Goal: Communication & Community: Ask a question

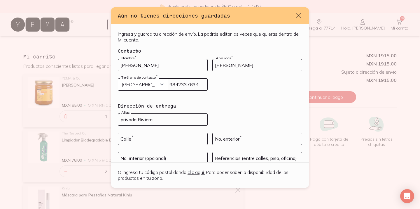
select select "204"
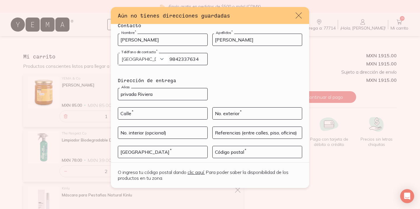
click at [300, 14] on icon "default" at bounding box center [299, 16] width 6 height 6
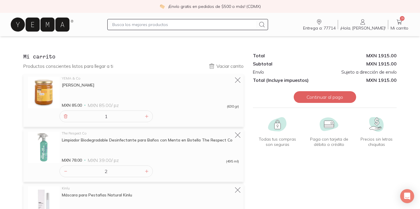
click at [188, 25] on input "text" at bounding box center [184, 24] width 144 height 7
type input "t"
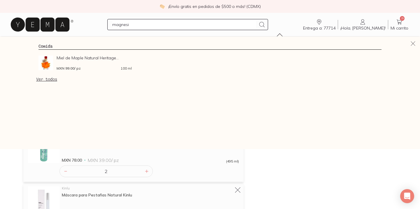
type input "magnesio"
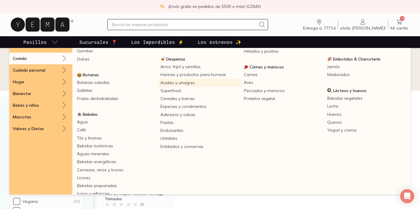
scroll to position [63, 0]
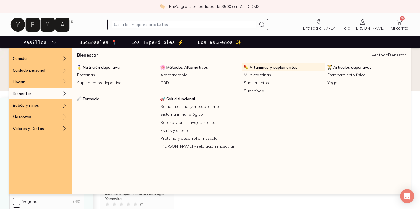
click at [281, 68] on span "Vitaminas y suplementos" at bounding box center [274, 66] width 48 height 5
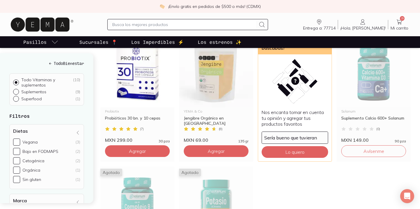
scroll to position [208, 0]
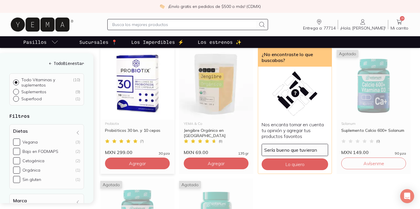
click at [142, 83] on img at bounding box center [137, 84] width 74 height 72
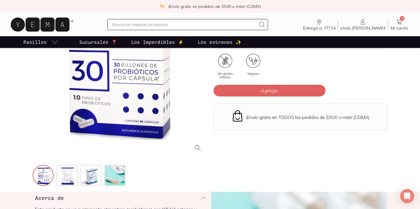
scroll to position [86, 0]
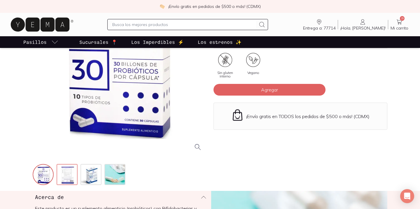
click at [68, 169] on img at bounding box center [67, 174] width 21 height 21
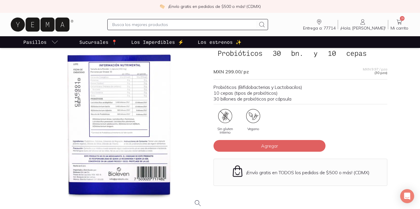
scroll to position [31, 0]
click at [117, 96] on div at bounding box center [120, 124] width 174 height 174
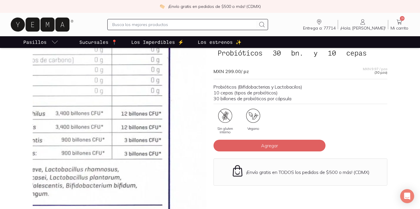
click at [141, 97] on img at bounding box center [69, 188] width 584 height 584
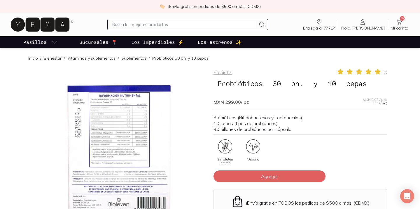
scroll to position [25, 0]
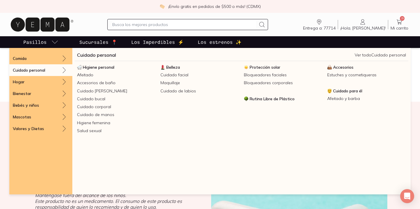
scroll to position [154, 0]
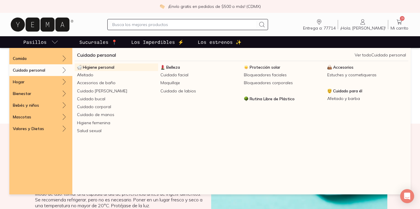
click at [102, 67] on span "Higiene personal" at bounding box center [99, 66] width 32 height 5
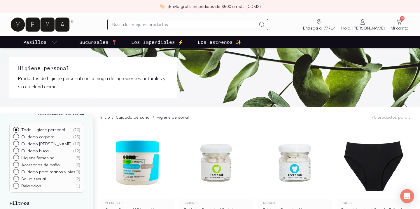
click at [164, 23] on input "text" at bounding box center [184, 24] width 144 height 7
type input "paramume"
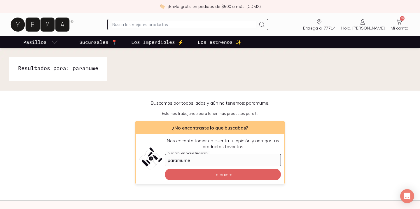
click at [403, 24] on icon at bounding box center [399, 21] width 7 height 7
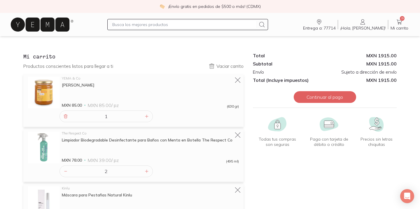
click at [323, 23] on icon "Entrega a: 77714" at bounding box center [319, 21] width 7 height 7
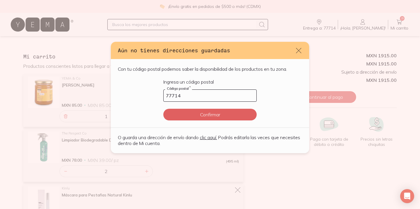
click at [211, 137] on link "clic aquí." at bounding box center [208, 137] width 17 height 6
select select "204"
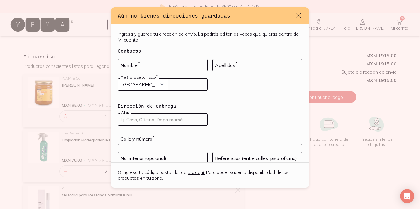
click at [191, 123] on input "default" at bounding box center [162, 120] width 89 height 12
type input "Privada Riviera"
click at [186, 137] on input "default" at bounding box center [210, 139] width 184 height 12
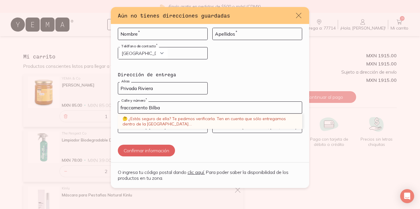
scroll to position [31, 0]
type input "fraccamento Bilba"
click at [247, 75] on h4 "Dirección de entrega" at bounding box center [210, 74] width 184 height 7
click at [226, 105] on input "fraccamento Bilba" at bounding box center [210, 108] width 184 height 12
click at [156, 121] on div "🤔 ¿Estás seguro de ella? Te pedimos verificarla. Ten en cuenta que sólo entrega…" at bounding box center [210, 121] width 184 height 15
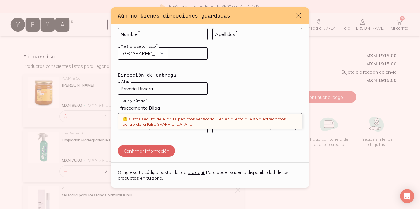
click at [197, 104] on input "fraccamento Bilba" at bounding box center [210, 108] width 184 height 12
click at [172, 108] on input "fraccamento Bilba" at bounding box center [210, 108] width 184 height 12
click at [167, 154] on button "Confirmar información" at bounding box center [146, 151] width 57 height 12
type input "[PERSON_NAME]"
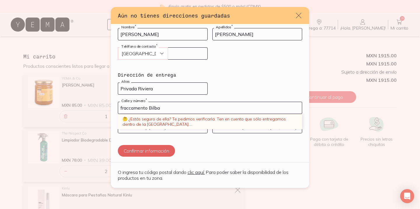
select select "52"
type input "9842337634"
click at [174, 107] on input "fraccamento Bilba" at bounding box center [210, 108] width 184 height 12
drag, startPoint x: 186, startPoint y: 108, endPoint x: 84, endPoint y: 106, distance: 102.8
click at [84, 106] on div "Aún no tienes direcciones guardadas Ingresa y guarda tu dirección de [PERSON_NA…" at bounding box center [210, 104] width 420 height 209
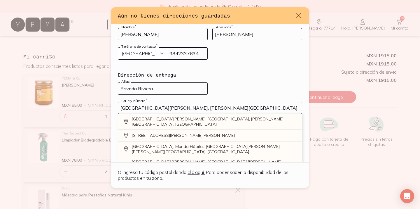
click at [267, 110] on input "[GEOGRAPHIC_DATA][PERSON_NAME], [PERSON_NAME][GEOGRAPHIC_DATA]" at bounding box center [210, 108] width 184 height 12
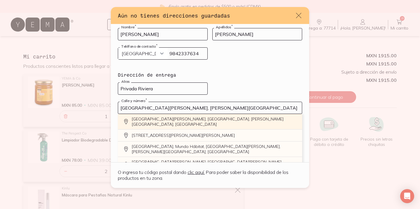
click at [122, 109] on input "[GEOGRAPHIC_DATA][PERSON_NAME], [PERSON_NAME][GEOGRAPHIC_DATA]" at bounding box center [210, 108] width 184 height 12
drag, startPoint x: 121, startPoint y: 109, endPoint x: 244, endPoint y: 110, distance: 122.9
click at [244, 110] on input "[GEOGRAPHIC_DATA][PERSON_NAME], [PERSON_NAME][GEOGRAPHIC_DATA]" at bounding box center [210, 108] width 184 height 12
click at [170, 109] on input "[GEOGRAPHIC_DATA][PERSON_NAME], [PERSON_NAME][GEOGRAPHIC_DATA]" at bounding box center [210, 108] width 184 height 12
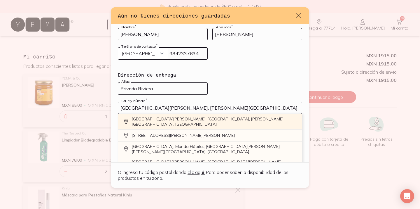
click at [170, 109] on input "[GEOGRAPHIC_DATA][PERSON_NAME], [PERSON_NAME][GEOGRAPHIC_DATA]" at bounding box center [210, 108] width 184 height 12
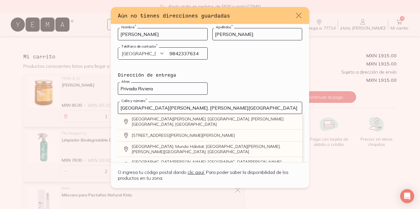
click at [176, 108] on input "[GEOGRAPHIC_DATA][PERSON_NAME], [PERSON_NAME][GEOGRAPHIC_DATA]" at bounding box center [210, 108] width 184 height 12
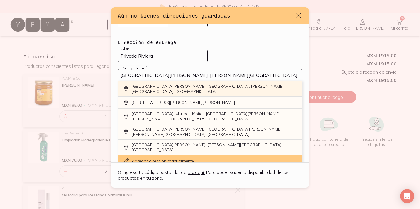
scroll to position [63, 0]
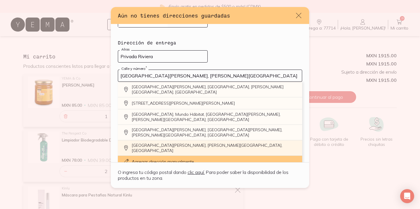
click at [201, 140] on div "[GEOGRAPHIC_DATA][PERSON_NAME], [PERSON_NAME][GEOGRAPHIC_DATA], [GEOGRAPHIC_DAT…" at bounding box center [210, 147] width 184 height 15
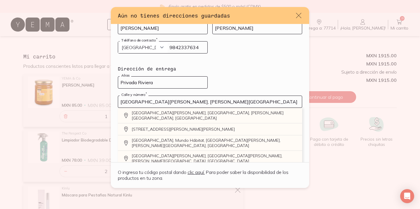
type input "[GEOGRAPHIC_DATA][PERSON_NAME], [GEOGRAPHIC_DATA][PERSON_NAME], Q.R., [GEOGRAPH…"
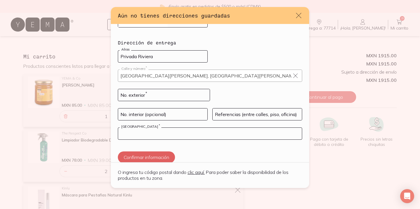
click at [186, 135] on input "default" at bounding box center [210, 134] width 184 height 12
type input "Privada Riviera,"
click at [175, 96] on input "default" at bounding box center [164, 95] width 92 height 12
click at [178, 112] on input "default" at bounding box center [162, 114] width 89 height 12
click at [173, 96] on input "default" at bounding box center [164, 95] width 92 height 12
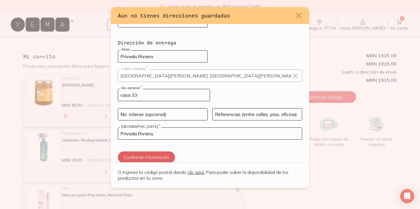
type input "casa 33"
click at [168, 59] on input "Privada Riviera" at bounding box center [162, 56] width 89 height 12
click at [249, 115] on input "default" at bounding box center [257, 114] width 89 height 12
click at [188, 132] on input "Privada Riviera," at bounding box center [210, 134] width 184 height 12
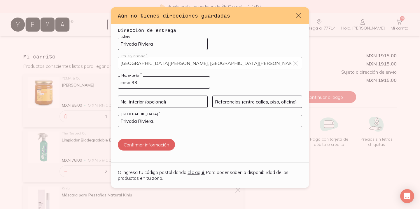
scroll to position [75, 0]
click at [247, 105] on input "default" at bounding box center [257, 102] width 89 height 12
click at [177, 104] on input "default" at bounding box center [162, 102] width 89 height 12
type input "77714"
drag, startPoint x: 166, startPoint y: 44, endPoint x: 107, endPoint y: 46, distance: 59.3
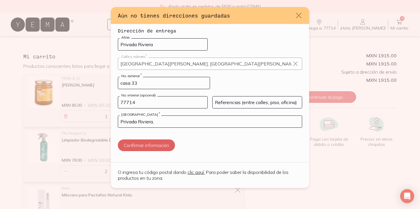
click at [107, 46] on div "Aún no tienes direcciones guardadas Ingresa y guarda tu dirección de [PERSON_NA…" at bounding box center [210, 104] width 420 height 209
type input "P"
click at [168, 118] on input "Privada Riviera," at bounding box center [210, 122] width 184 height 12
drag, startPoint x: 168, startPoint y: 118, endPoint x: 72, endPoint y: 118, distance: 96.3
click at [72, 118] on div "Aún no tienes direcciones guardadas Ingresa y guarda tu dirección de [PERSON_NA…" at bounding box center [210, 104] width 420 height 209
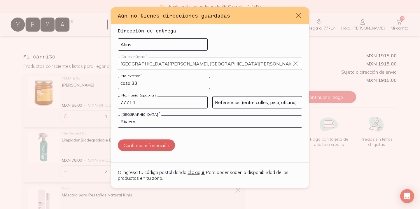
click at [161, 120] on input "Riviera," at bounding box center [210, 122] width 184 height 12
click at [121, 121] on input "Riviera," at bounding box center [210, 122] width 184 height 12
type input "Privada Riviera,"
click at [164, 44] on input "default" at bounding box center [162, 45] width 89 height 12
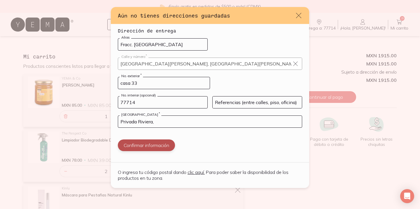
type input "Fracc. [GEOGRAPHIC_DATA]"
click at [160, 145] on button "Confirmar información" at bounding box center [146, 145] width 57 height 12
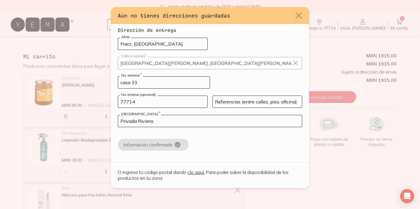
click at [300, 15] on icon "default" at bounding box center [299, 15] width 8 height 8
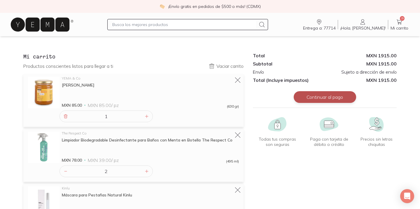
click at [324, 97] on button "Continuar al pago" at bounding box center [325, 97] width 62 height 12
click at [336, 26] on span "Entrega a: 77714" at bounding box center [319, 27] width 32 height 5
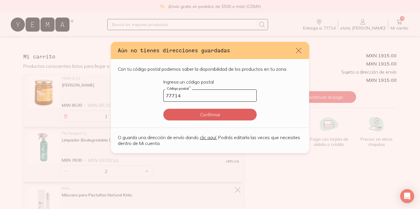
click at [216, 138] on link "clic aquí." at bounding box center [208, 137] width 17 height 6
select select "204"
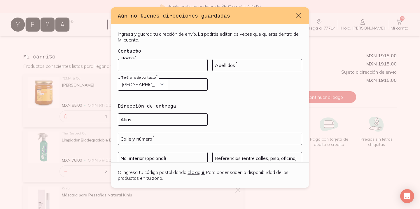
click at [162, 67] on input "default" at bounding box center [162, 65] width 89 height 12
type input "[PERSON_NAME]"
select select "52"
type input "9842337634"
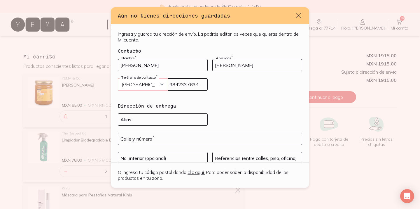
click at [137, 85] on select "Curazao (+5999) [GEOGRAPHIC_DATA] (+1876) [GEOGRAPHIC_DATA][PERSON_NAME][PERSON…" at bounding box center [143, 85] width 50 height 12
select select "204"
click at [118, 79] on select "Curazao (+5999) [GEOGRAPHIC_DATA] (+1876) [GEOGRAPHIC_DATA][PERSON_NAME][PERSON…" at bounding box center [143, 85] width 50 height 12
click at [141, 120] on input "default" at bounding box center [162, 120] width 89 height 12
type input "p"
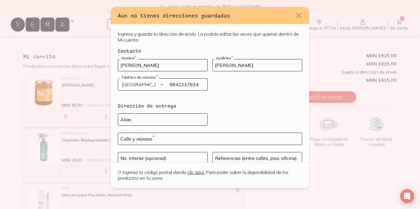
click at [203, 172] on link "clic aquí." at bounding box center [196, 172] width 17 height 6
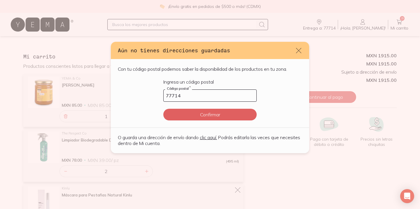
click at [214, 136] on link "clic aquí." at bounding box center [208, 137] width 17 height 6
select select "204"
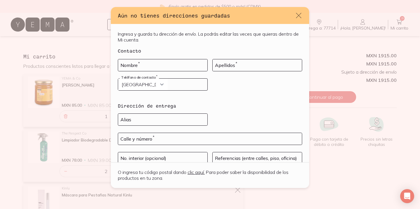
scroll to position [37, 0]
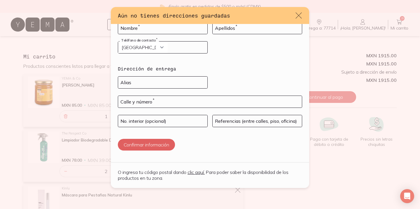
click at [297, 17] on icon "default" at bounding box center [299, 15] width 8 height 8
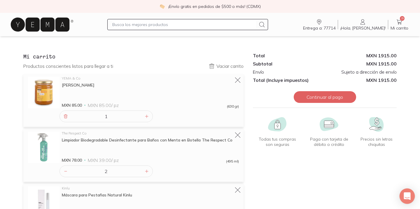
click at [409, 191] on div "Open Intercom Messenger" at bounding box center [407, 195] width 15 height 15
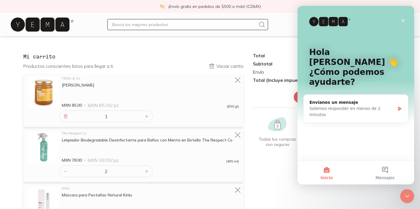
scroll to position [0, 0]
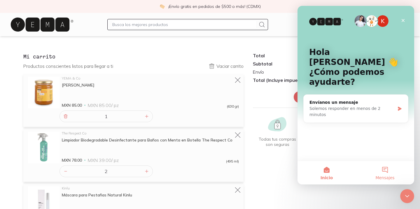
click at [383, 167] on button "Mensajes" at bounding box center [385, 172] width 58 height 23
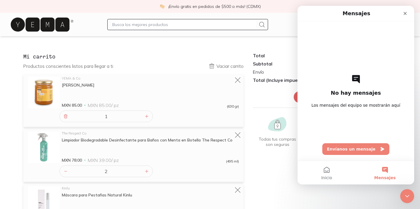
click at [388, 172] on button "Mensajes" at bounding box center [385, 172] width 58 height 23
click at [375, 151] on button "Envíanos un mensaje" at bounding box center [355, 149] width 67 height 12
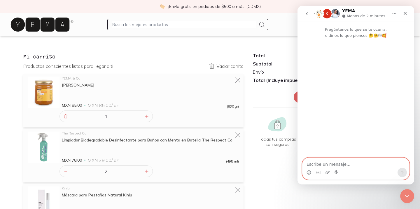
click at [352, 162] on textarea "Escribe un mensaje..." at bounding box center [356, 163] width 107 height 10
paste textarea "¿Pueden ayudarme a actualizar mi dirección? No me deja ingresar la información …"
type textarea "¿Pueden ayudarme a actualizar mi dirección? No me deja ingresar la información …"
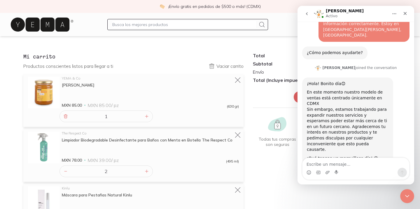
scroll to position [41, 0]
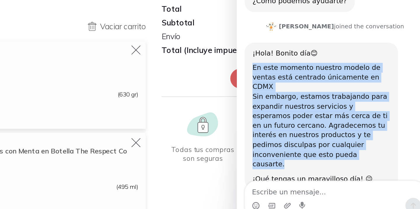
drag, startPoint x: 283, startPoint y: 51, endPoint x: 243, endPoint y: 4, distance: 61.7
click at [243, 4] on div "¡Hola! Bonito día😊 En este momento nuestro modelo de ventas está centrado única…" at bounding box center [286, 38] width 91 height 87
copy div "En este momento nuestro modelo de ventas está centrado únicamente en CDMX Sin e…"
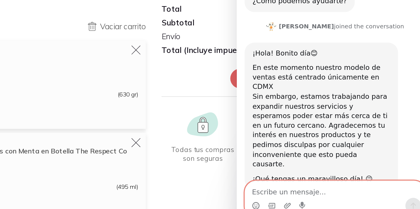
click at [264, 83] on textarea "Escribe un mensaje..." at bounding box center [295, 82] width 107 height 10
paste textarea "¿Sabes aproximadamente cuánto tiempo? ¿[DATE]?"
type textarea "¿Sabes aproximadamente cuánto tiempo? ¿[DATE]?"
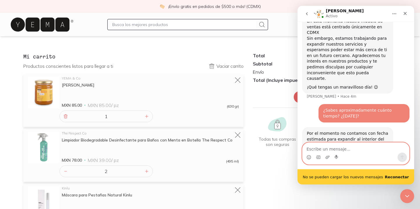
scroll to position [125, 0]
